Goal: Find specific page/section: Find specific page/section

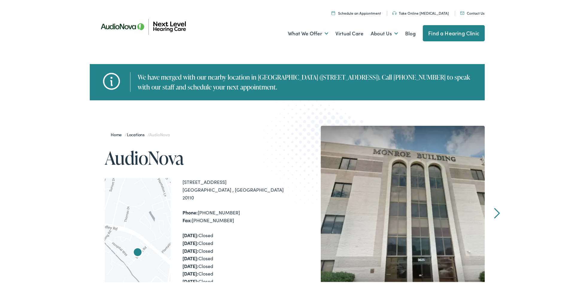
click at [495, 212] on link "Next" at bounding box center [497, 211] width 6 height 11
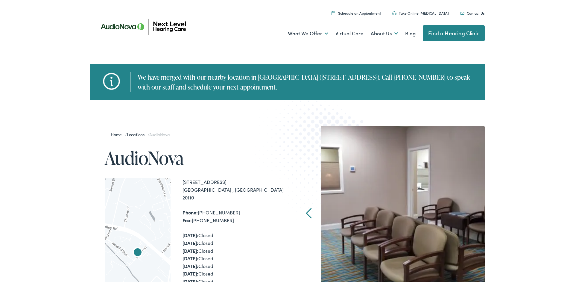
click at [495, 209] on div "Home / Locations / AudioNova AudioNova ← Move left → Move right ↑ Move up ↓ Mov…" at bounding box center [287, 260] width 574 height 333
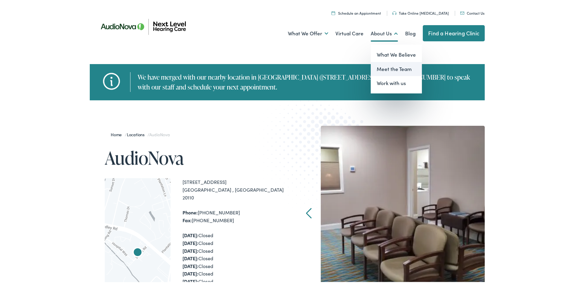
click at [388, 69] on link "Meet the Team" at bounding box center [396, 68] width 51 height 14
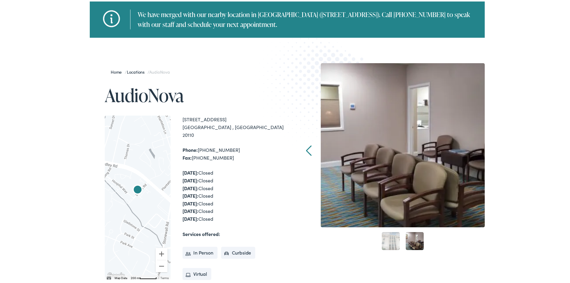
scroll to position [120, 0]
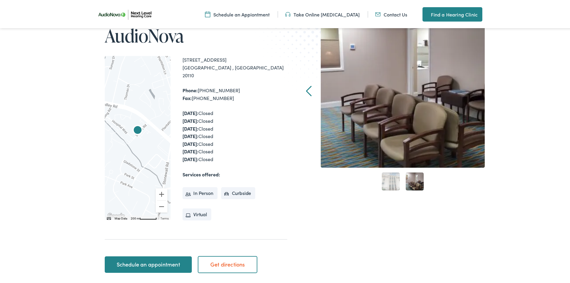
drag, startPoint x: 232, startPoint y: 79, endPoint x: 178, endPoint y: 59, distance: 56.9
click at [178, 59] on div "← Move left → Move right ↑ Move up ↓ Move down + Zoom in - Zoom out Home Jump l…" at bounding box center [196, 137] width 182 height 164
copy div "[STREET_ADDRESS] Phone: [PHONE_NUMBER]"
